Goal: Task Accomplishment & Management: Use online tool/utility

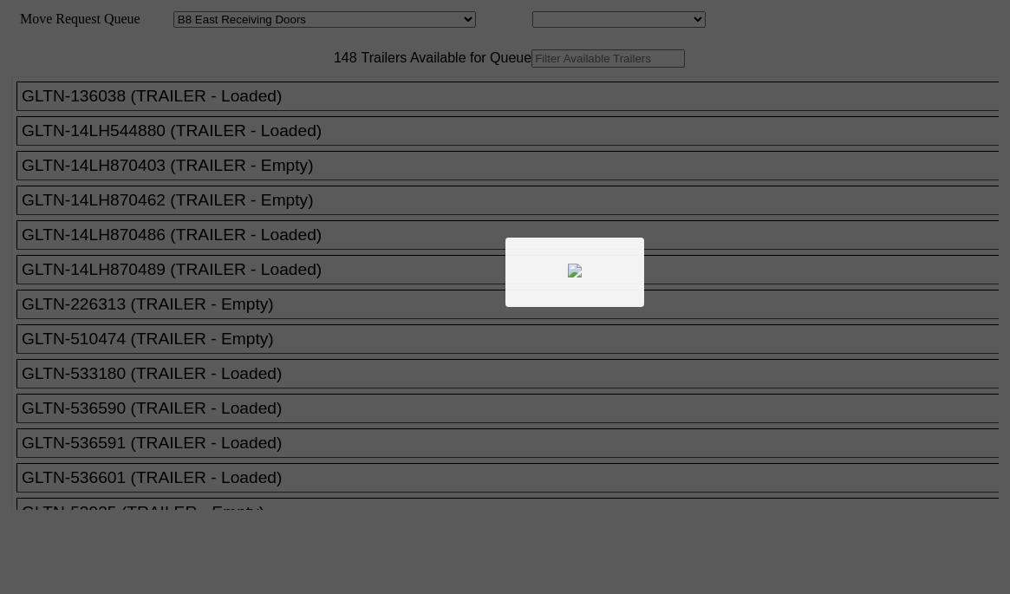
select select "536"
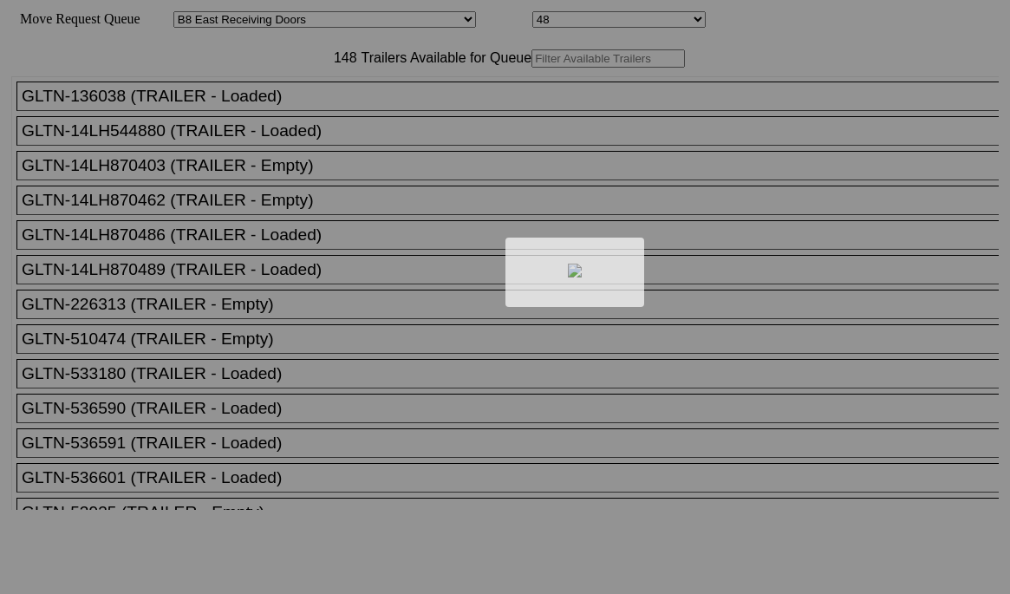
click at [324, 92] on div at bounding box center [505, 297] width 1010 height 594
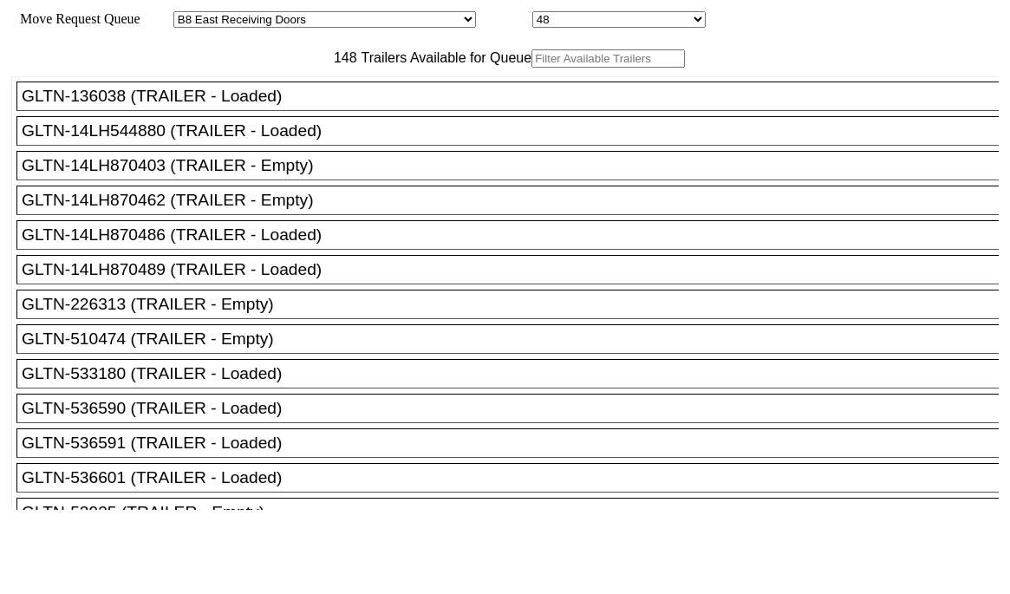
click at [532, 68] on input "text" at bounding box center [609, 58] width 154 height 18
paste input "STTU432597"
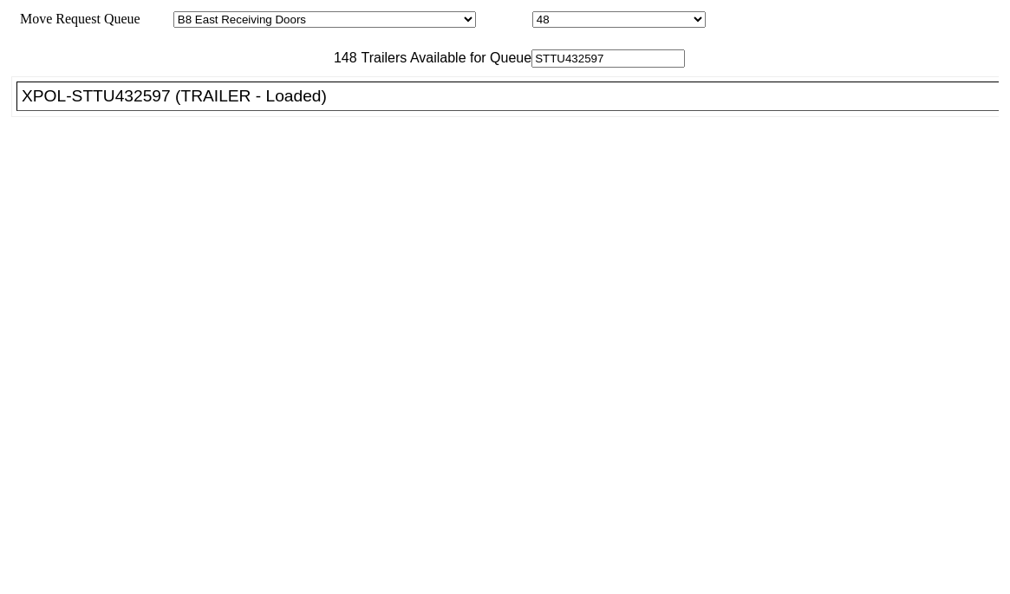
type input "STTU432597"
click at [279, 106] on div "XPOL-STTU432597 (TRAILER - Loaded)" at bounding box center [516, 96] width 988 height 19
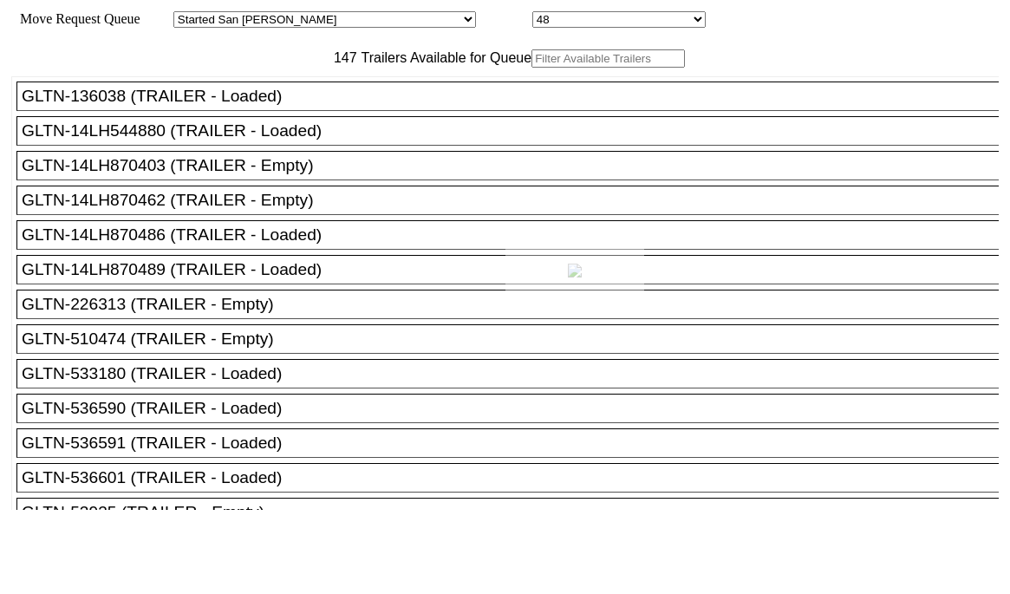
click at [774, 152] on div at bounding box center [505, 297] width 1010 height 594
